Goal: Task Accomplishment & Management: Use online tool/utility

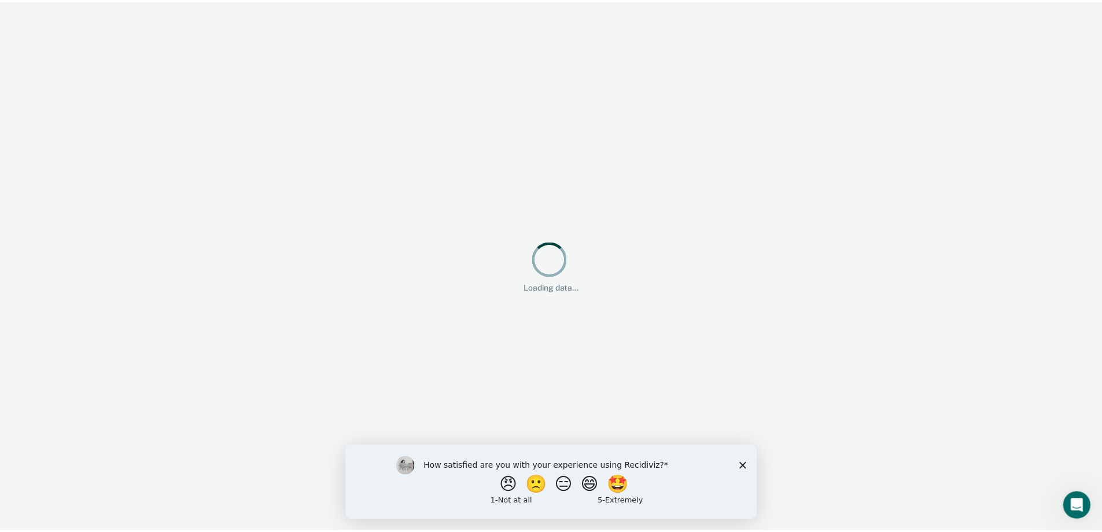
click at [752, 465] on div "How satisfied are you with your experience using Recidiviz? 😠 🙁 😑 😄 🤩 1 - Not a…" at bounding box center [552, 481] width 414 height 75
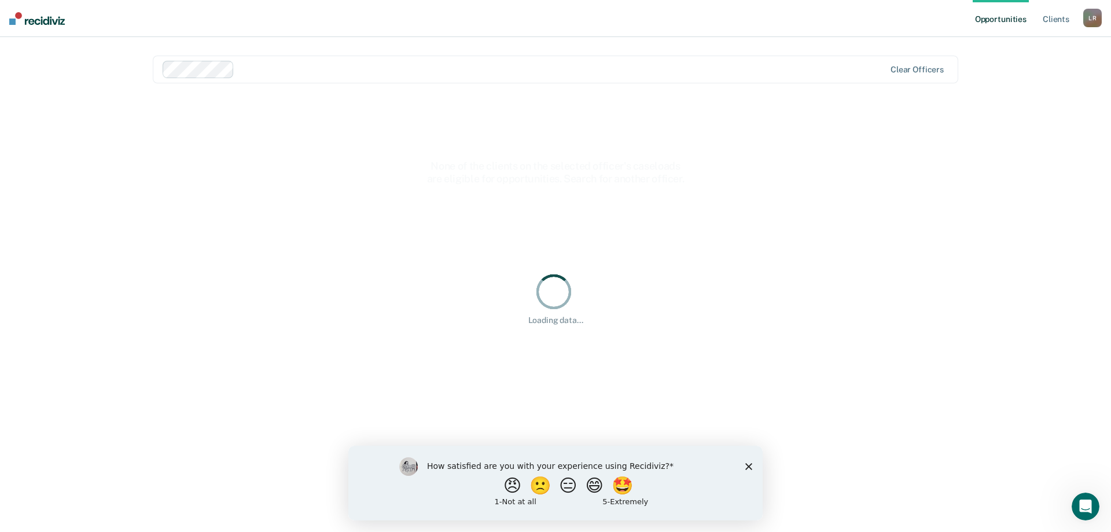
drag, startPoint x: 748, startPoint y: 466, endPoint x: 747, endPoint y: 461, distance: 5.9
click at [748, 466] on polygon "Close survey" at bounding box center [748, 465] width 7 height 7
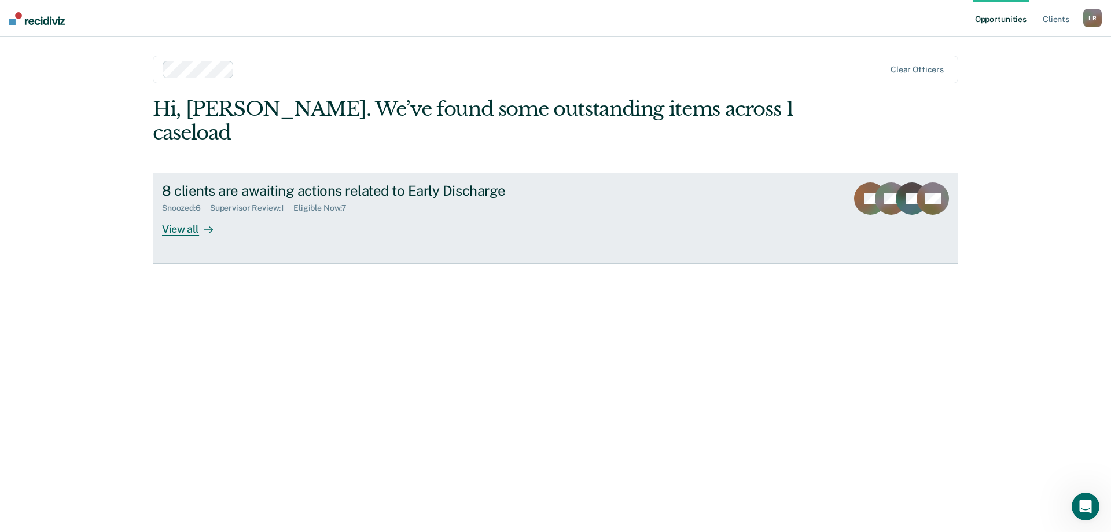
click at [646, 212] on link "8 clients are awaiting actions related to Early Discharge Snoozed : 6 Superviso…" at bounding box center [555, 217] width 805 height 91
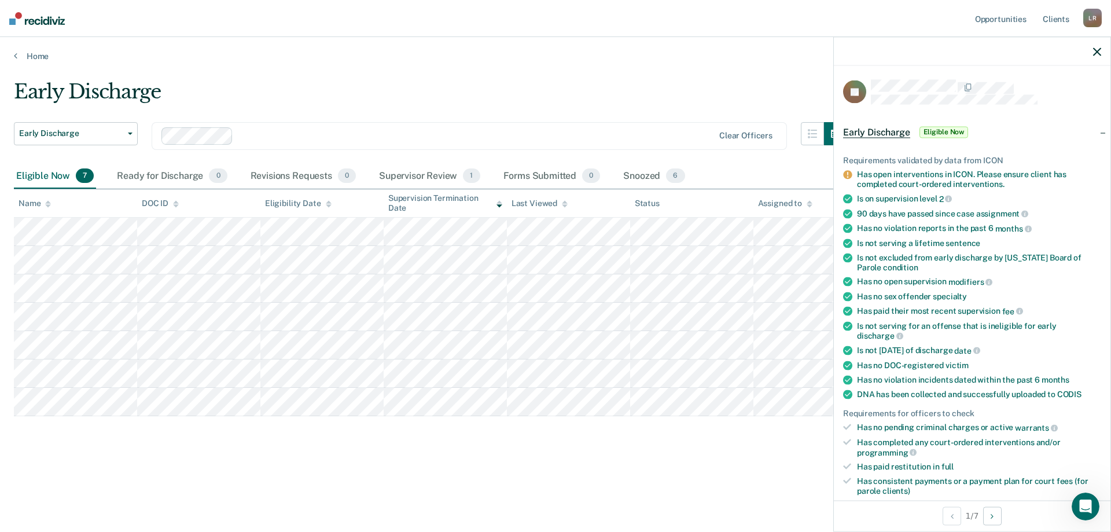
drag, startPoint x: 881, startPoint y: 177, endPoint x: 893, endPoint y: 177, distance: 12.1
click at [883, 177] on div "Has open interventions in ICON. Please ensure client has completed court-ordere…" at bounding box center [979, 180] width 244 height 20
drag, startPoint x: 946, startPoint y: 182, endPoint x: 1007, endPoint y: 186, distance: 61.5
click at [1002, 186] on div "Has open interventions in ICON. Please ensure client has completed court-ordere…" at bounding box center [979, 180] width 244 height 20
click at [1009, 185] on div "Has open interventions in ICON. Please ensure client has completed court-ordere…" at bounding box center [979, 180] width 244 height 20
